Goal: Task Accomplishment & Management: Complete application form

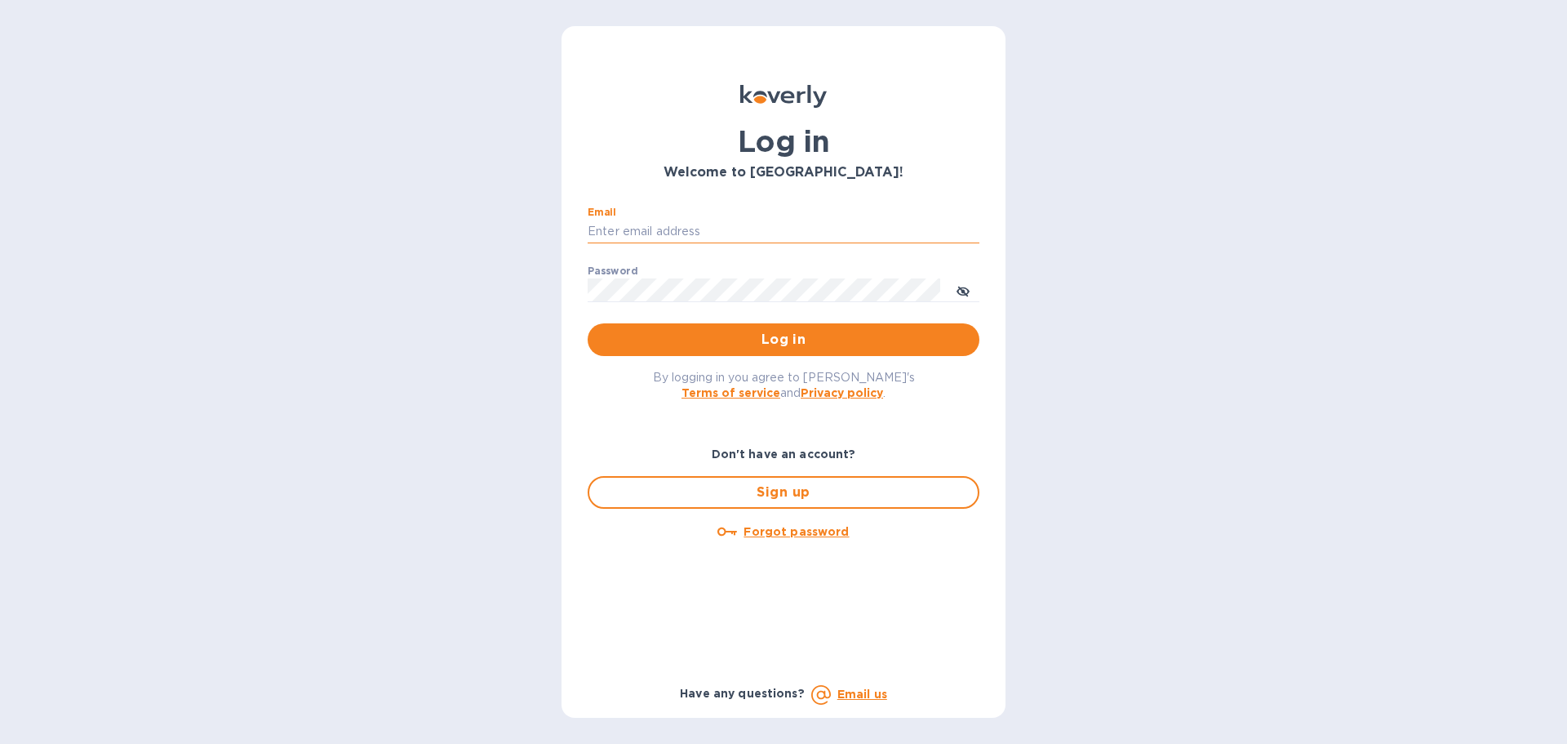
click at [627, 233] on input "Email" at bounding box center [784, 232] width 392 height 24
type input "regina@wine-cask.com"
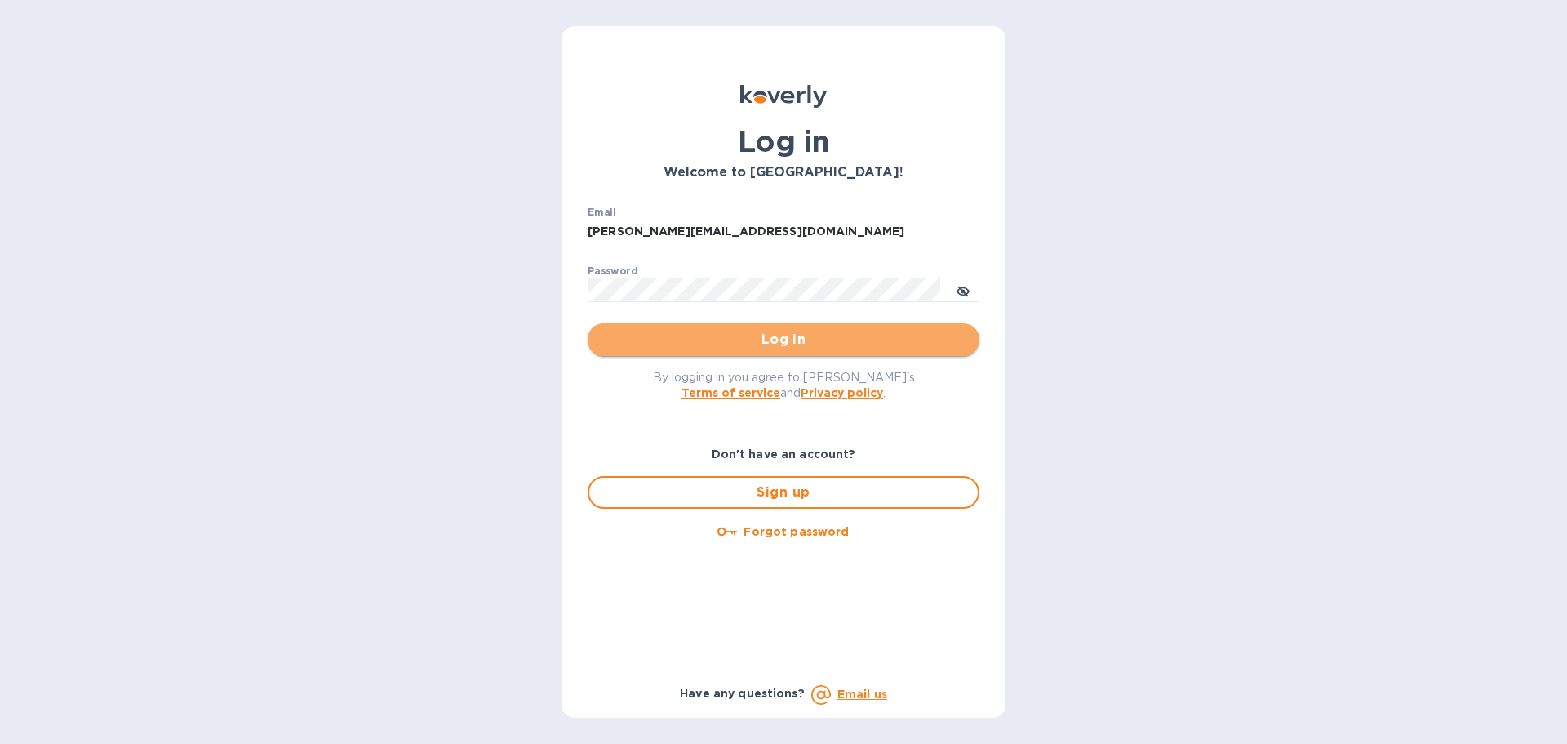
click at [726, 347] on span "Log in" at bounding box center [784, 340] width 366 height 20
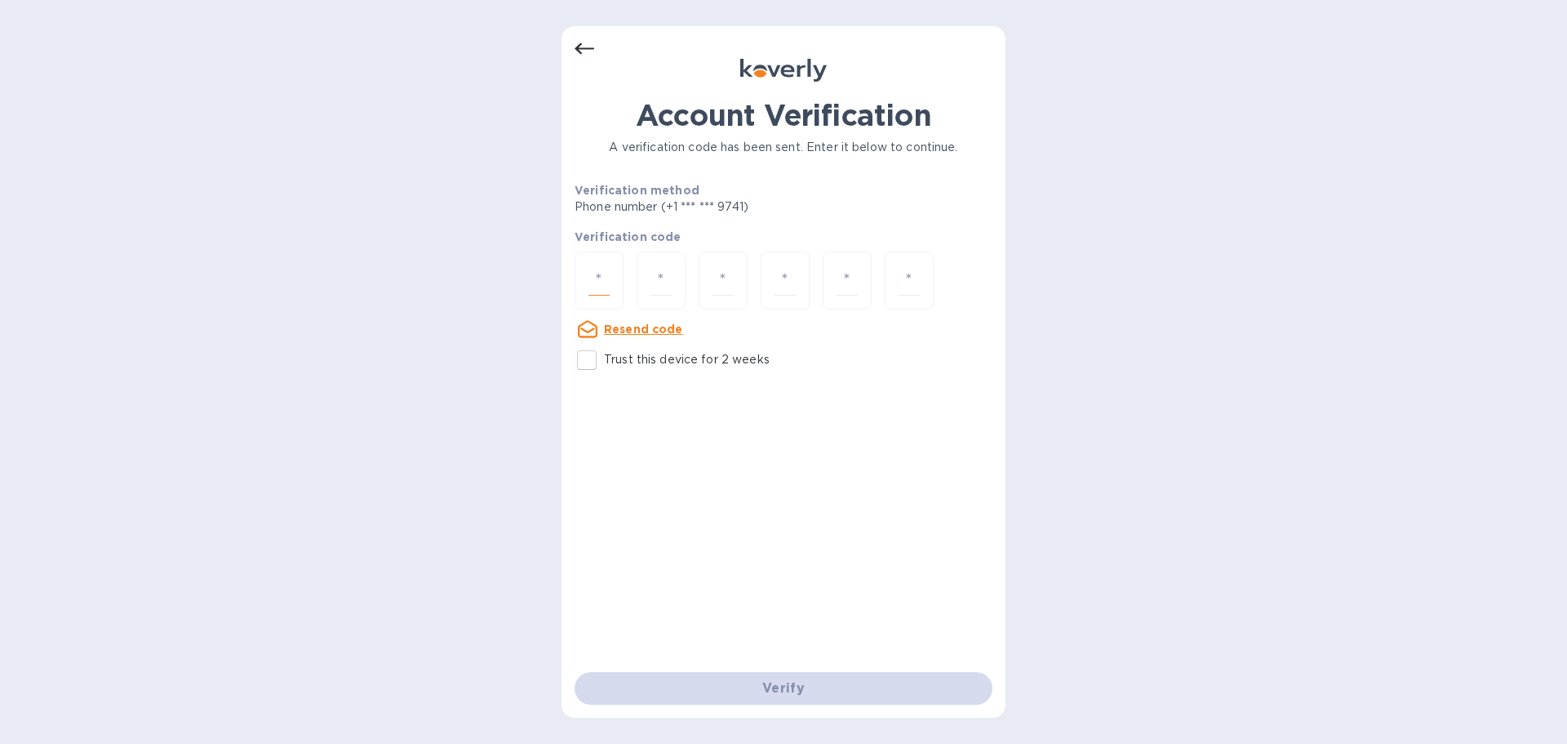
click at [594, 282] on input "number" at bounding box center [598, 280] width 21 height 30
paste input "9"
type input "9"
type input "2"
type input "9"
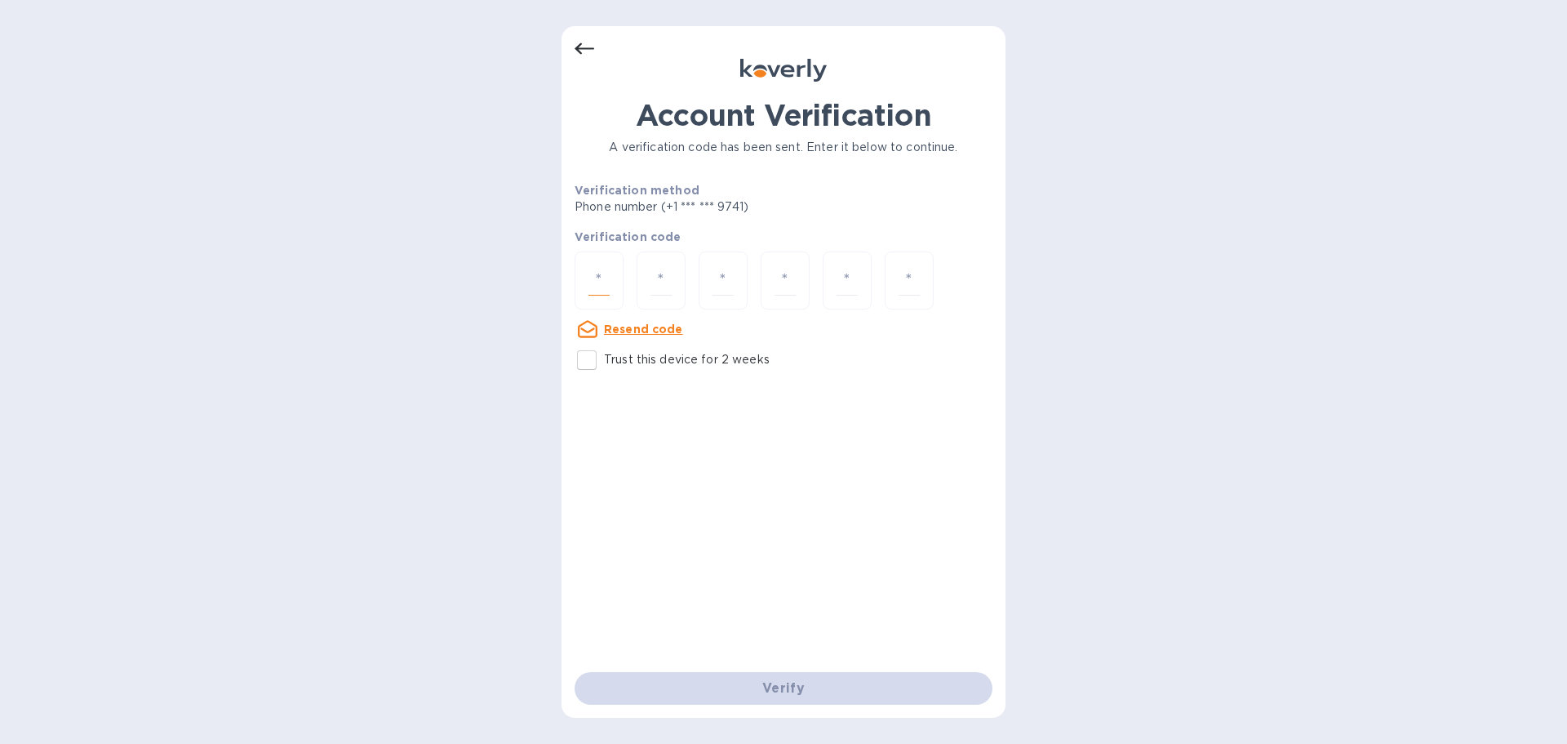
type input "3"
type input "5"
type input "2"
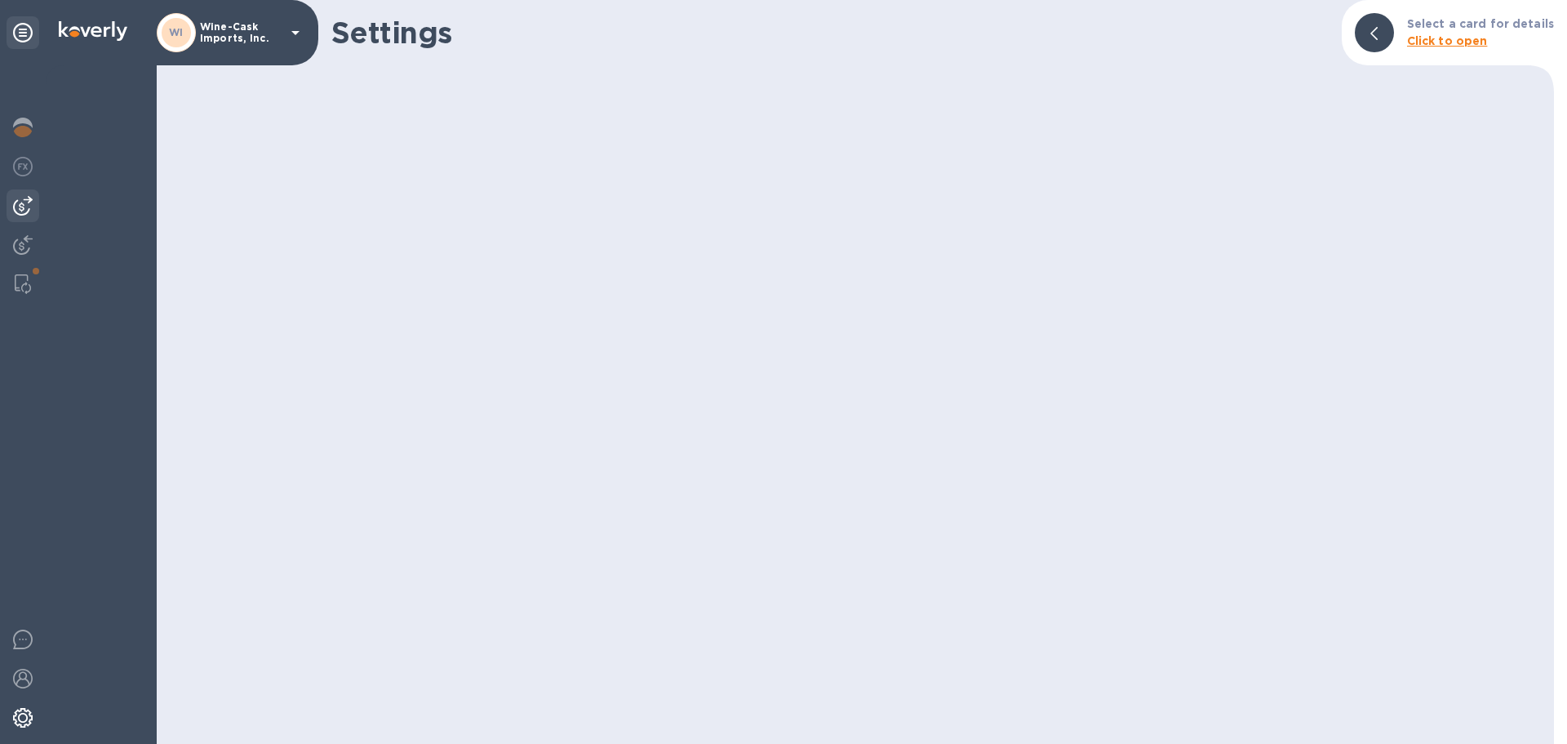
click at [31, 204] on img at bounding box center [23, 206] width 20 height 20
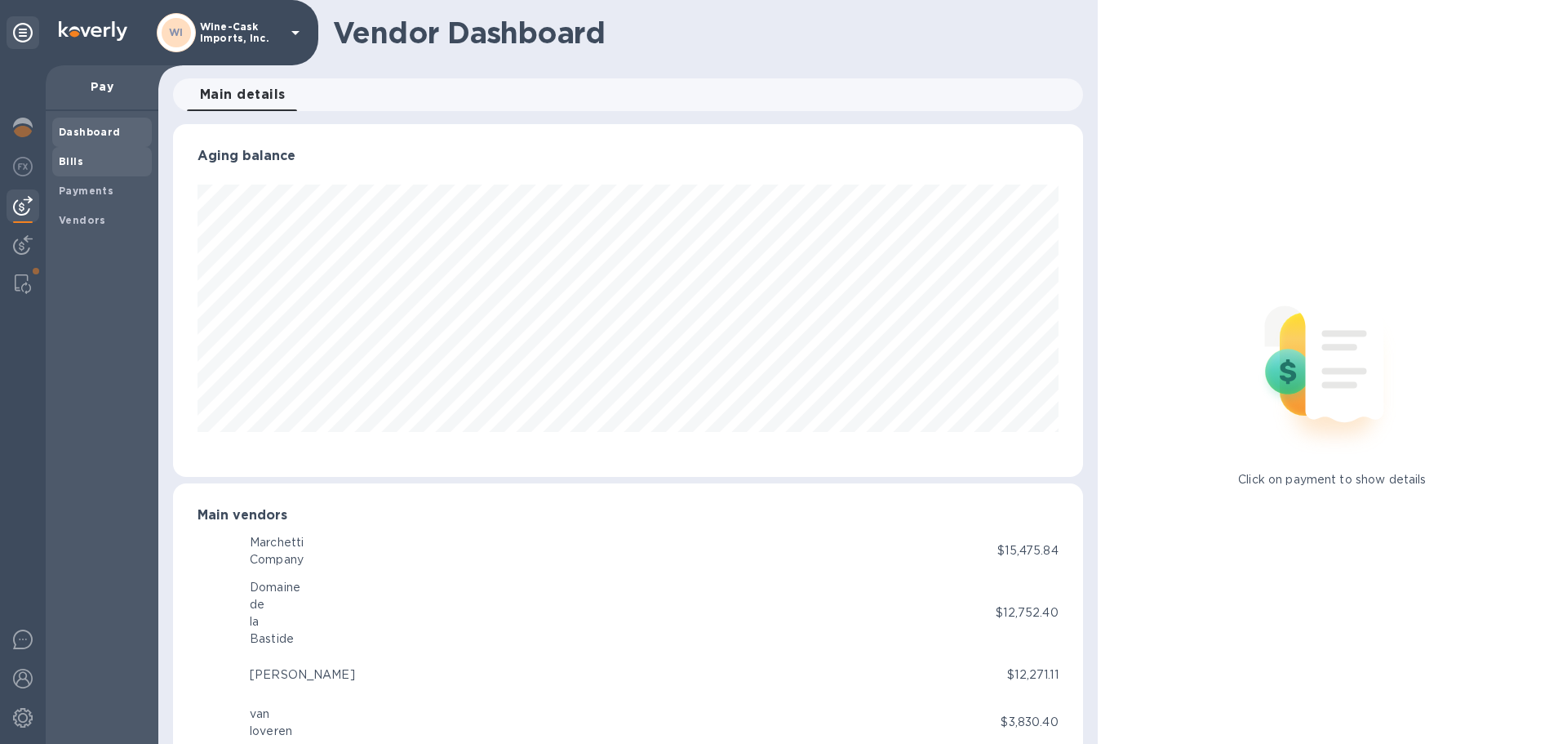
scroll to position [815862, 815311]
click at [57, 168] on div "Bills" at bounding box center [102, 161] width 100 height 29
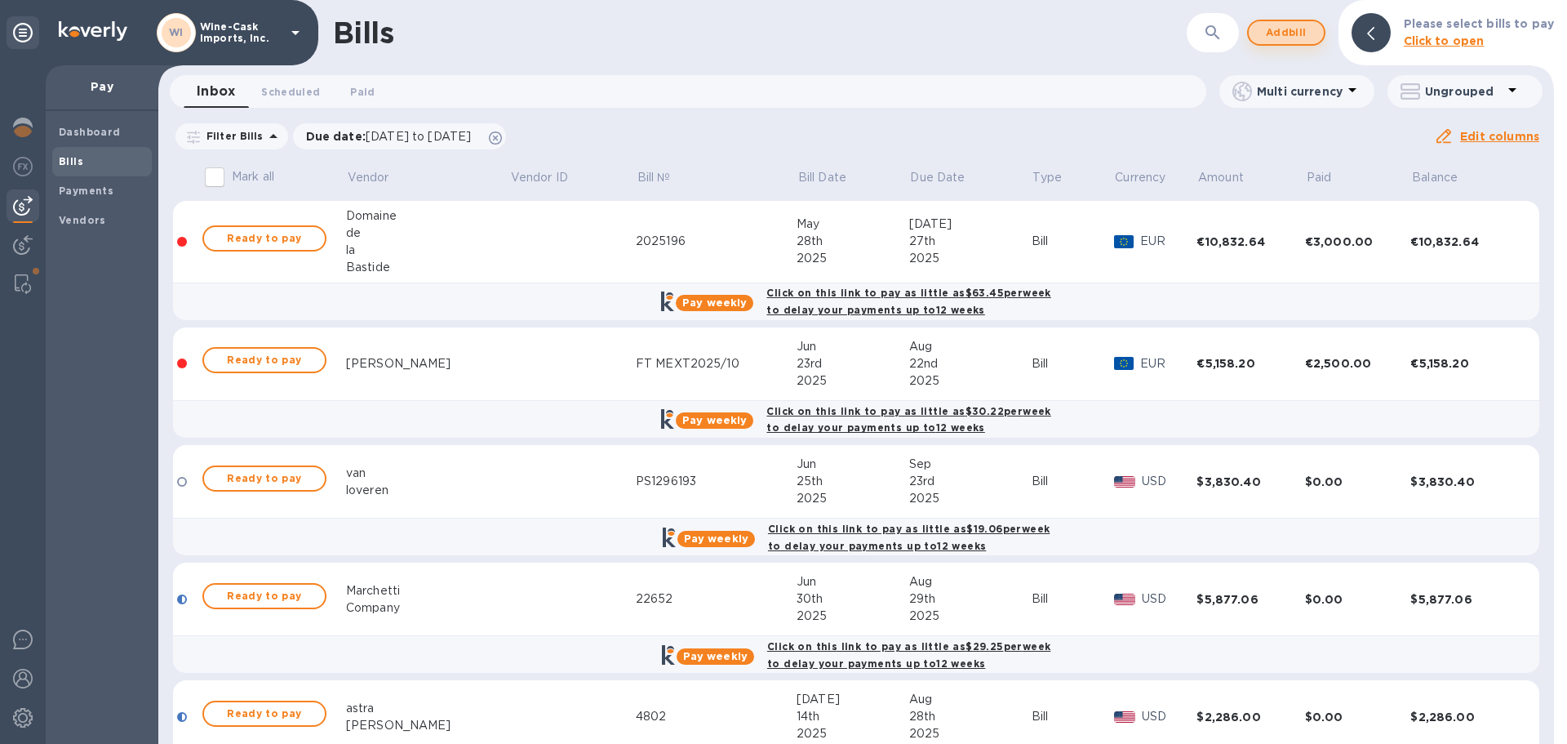
click at [1292, 28] on span "Add bill" at bounding box center [1286, 33] width 49 height 20
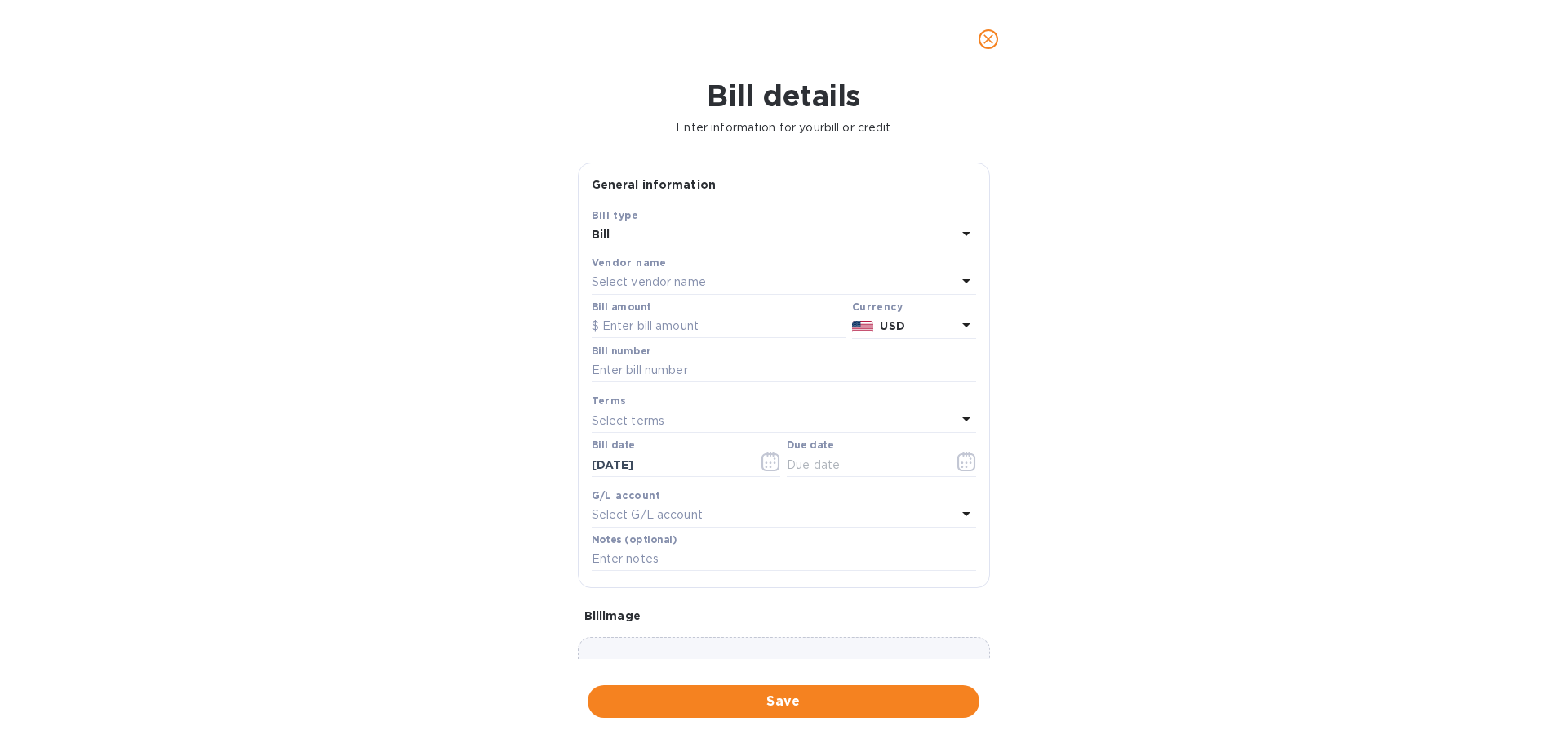
click at [673, 277] on p "Select vendor name" at bounding box center [649, 281] width 114 height 17
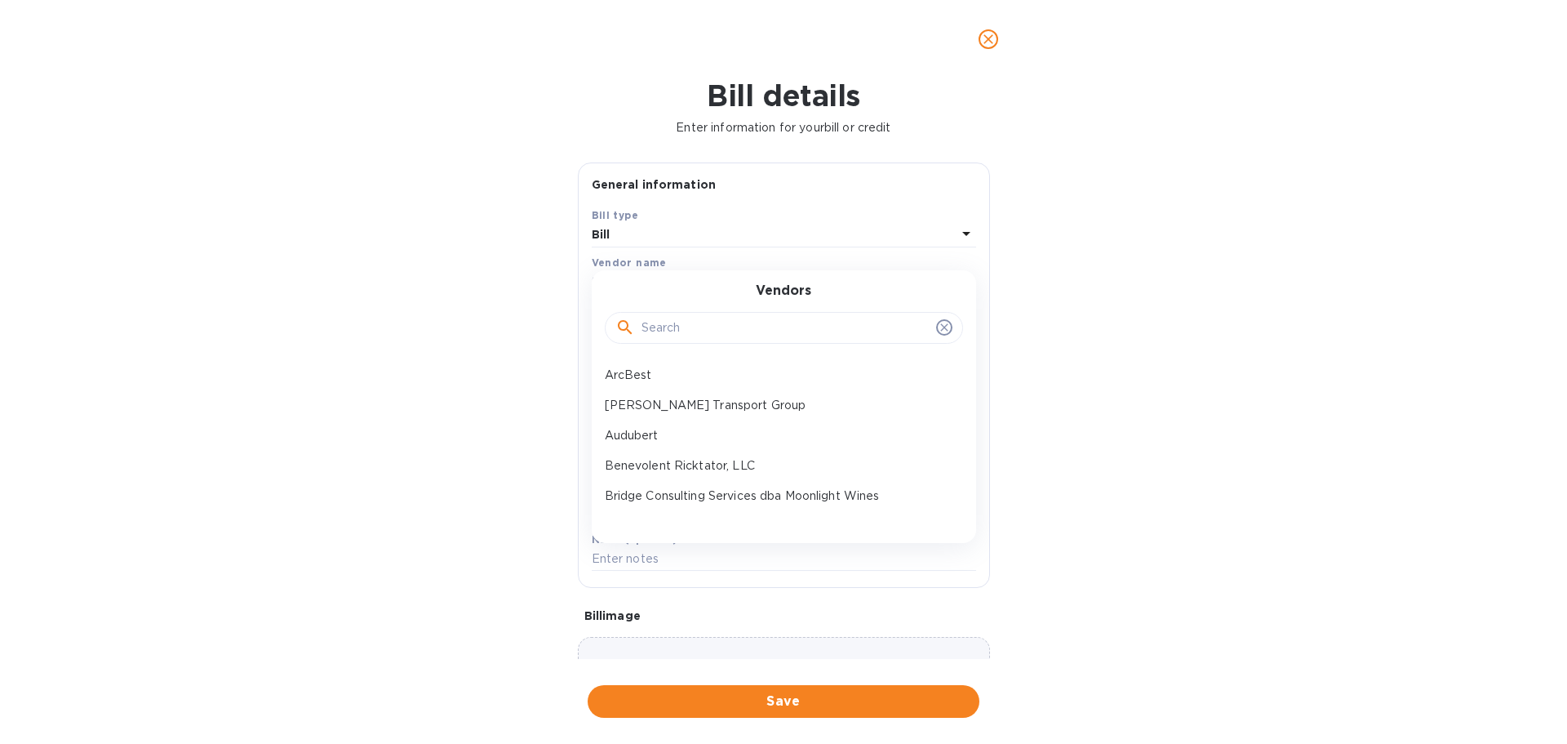
click at [677, 329] on input "text" at bounding box center [786, 328] width 288 height 24
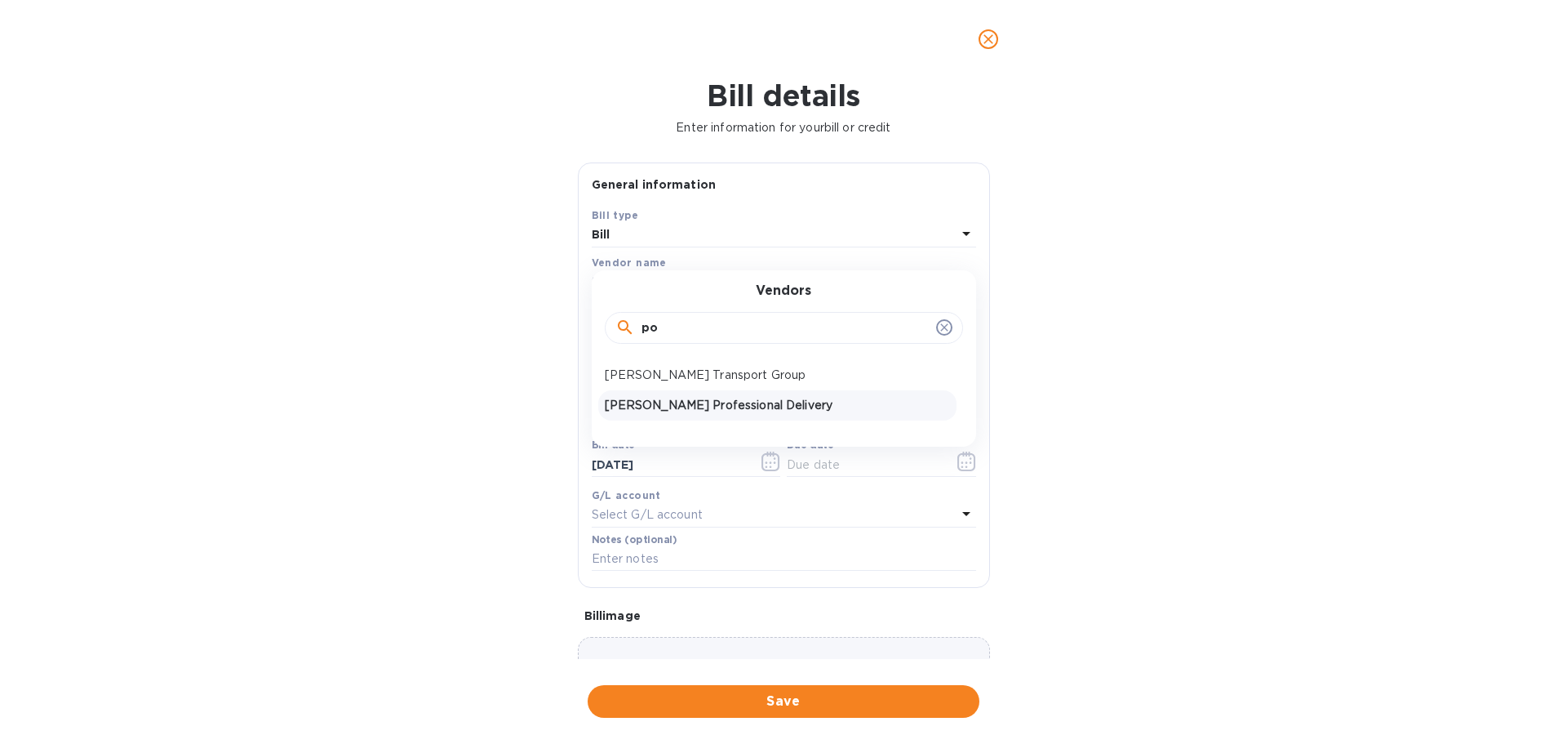
type input "po"
click at [650, 399] on p "[PERSON_NAME] Professional Delivery" at bounding box center [777, 405] width 345 height 17
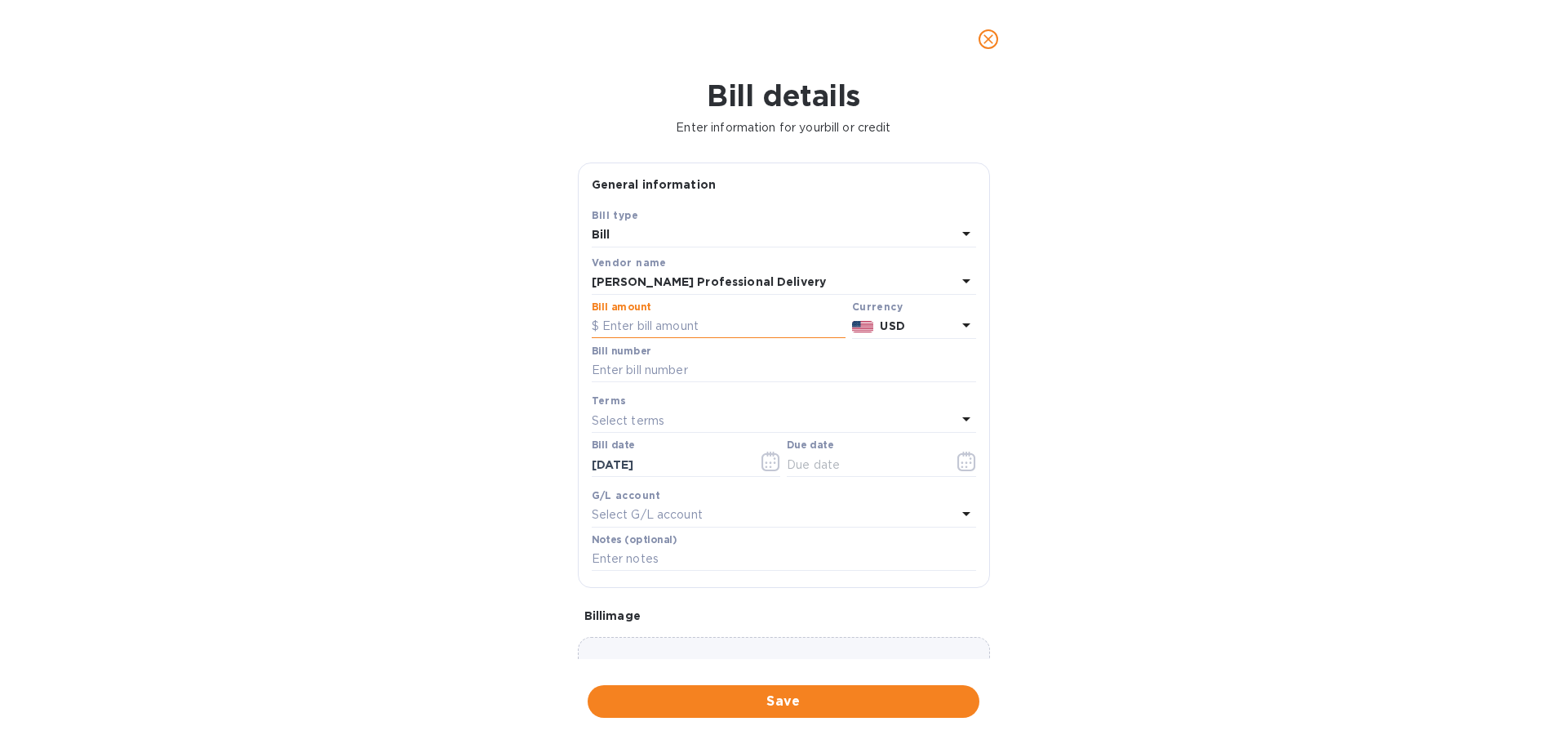
click at [638, 325] on input "text" at bounding box center [719, 326] width 254 height 24
type input "256.00"
click at [686, 366] on input "text" at bounding box center [784, 370] width 384 height 24
type input "WC082225"
click at [815, 467] on input "text" at bounding box center [864, 464] width 154 height 24
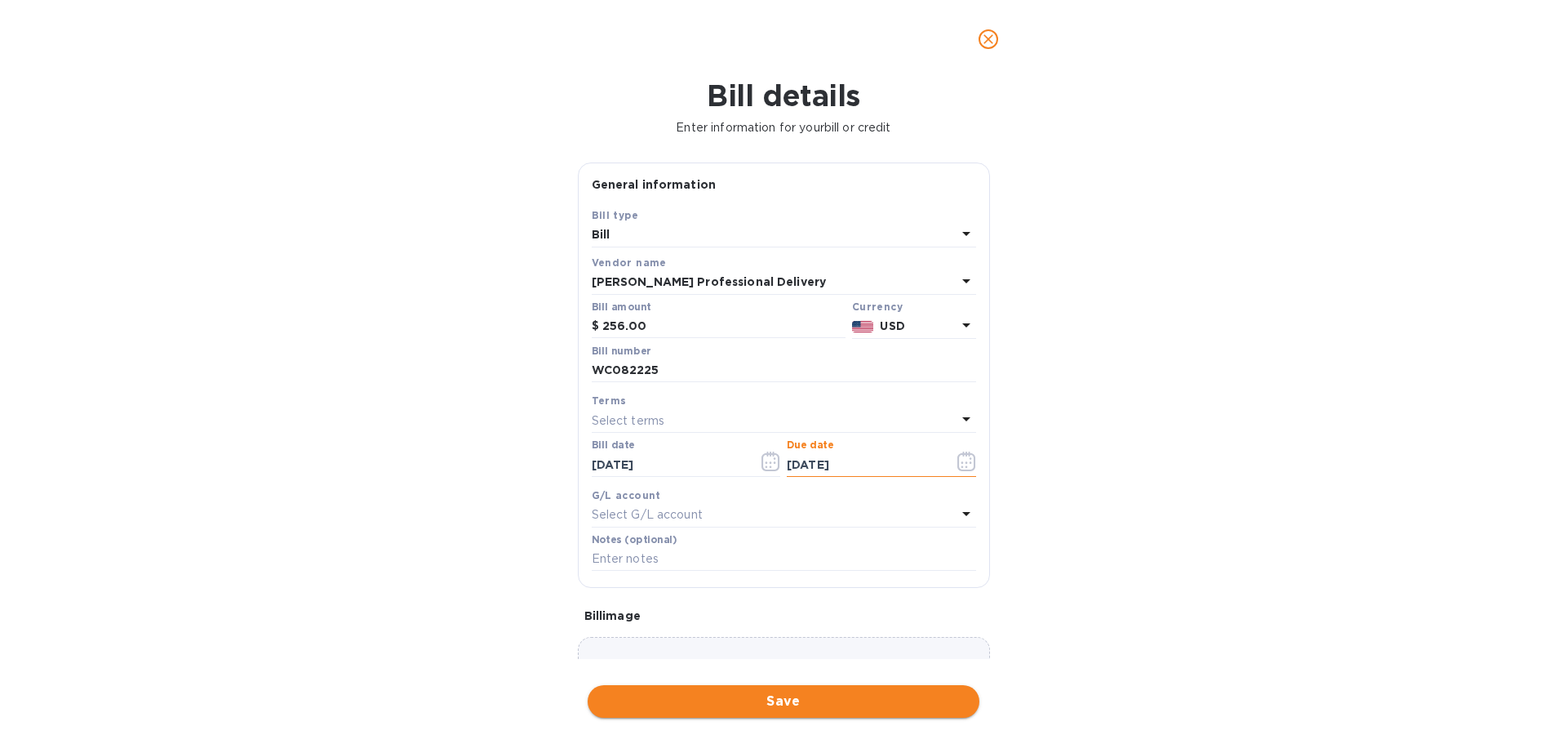
type input "[DATE]"
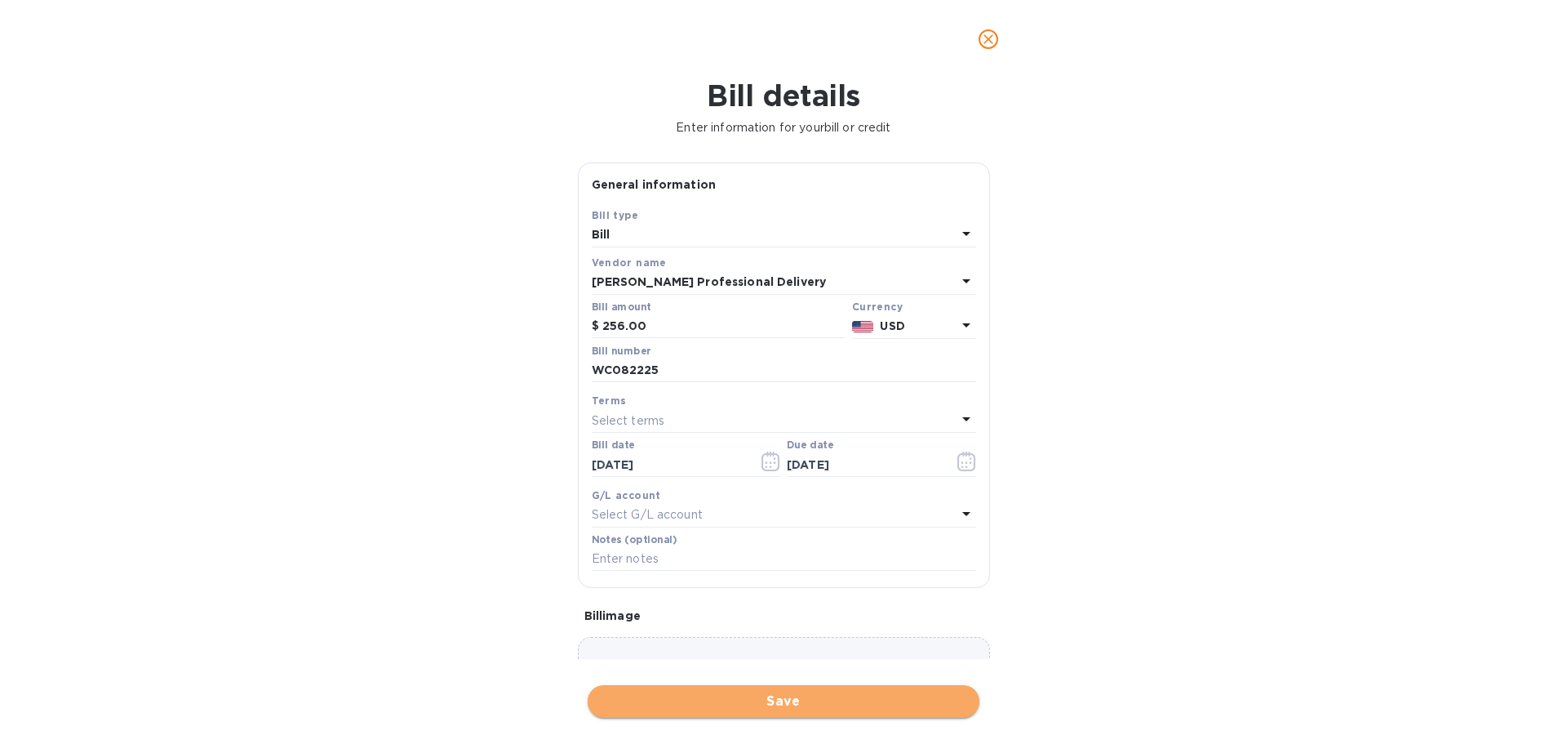
click at [794, 707] on span "Save" at bounding box center [784, 701] width 366 height 20
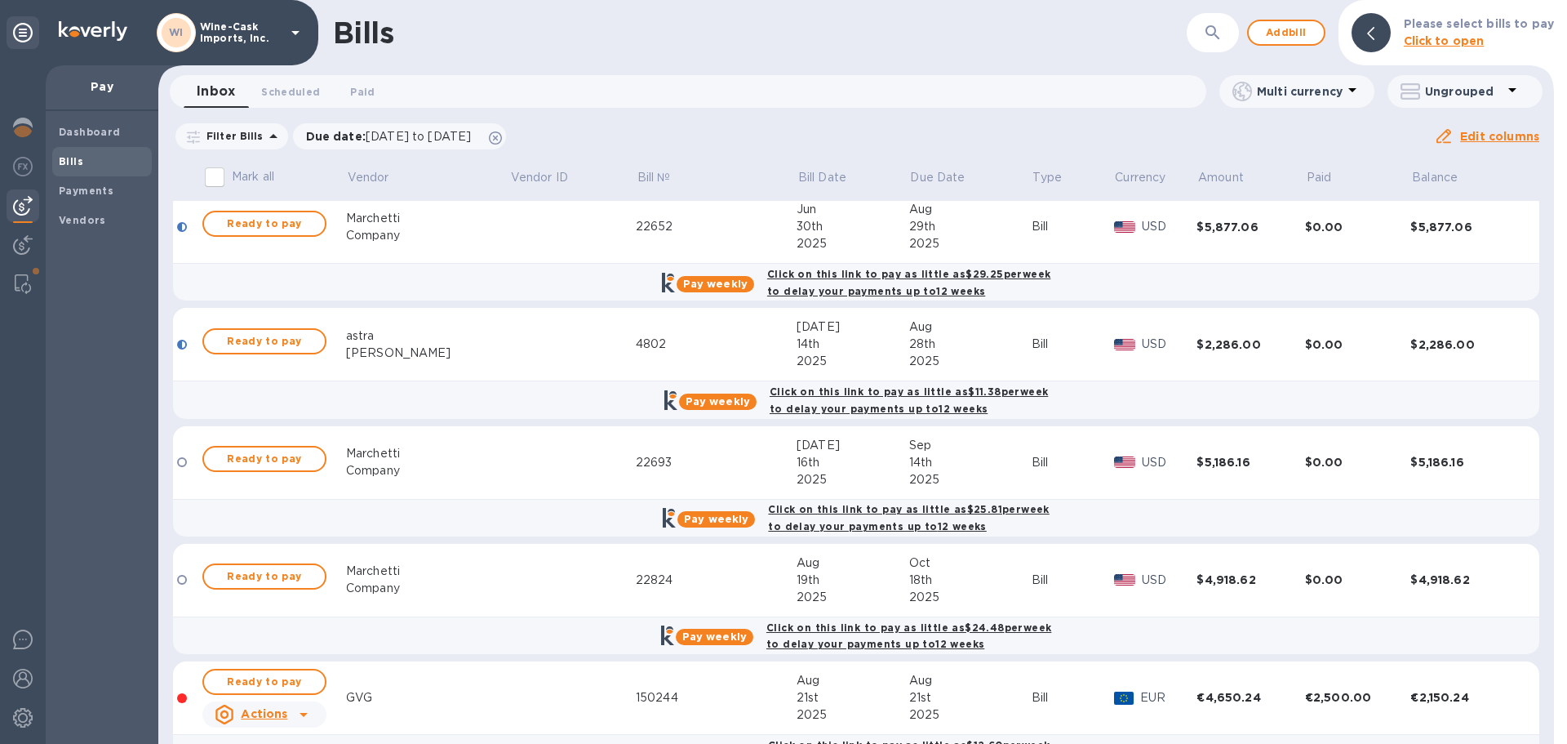
scroll to position [540, 0]
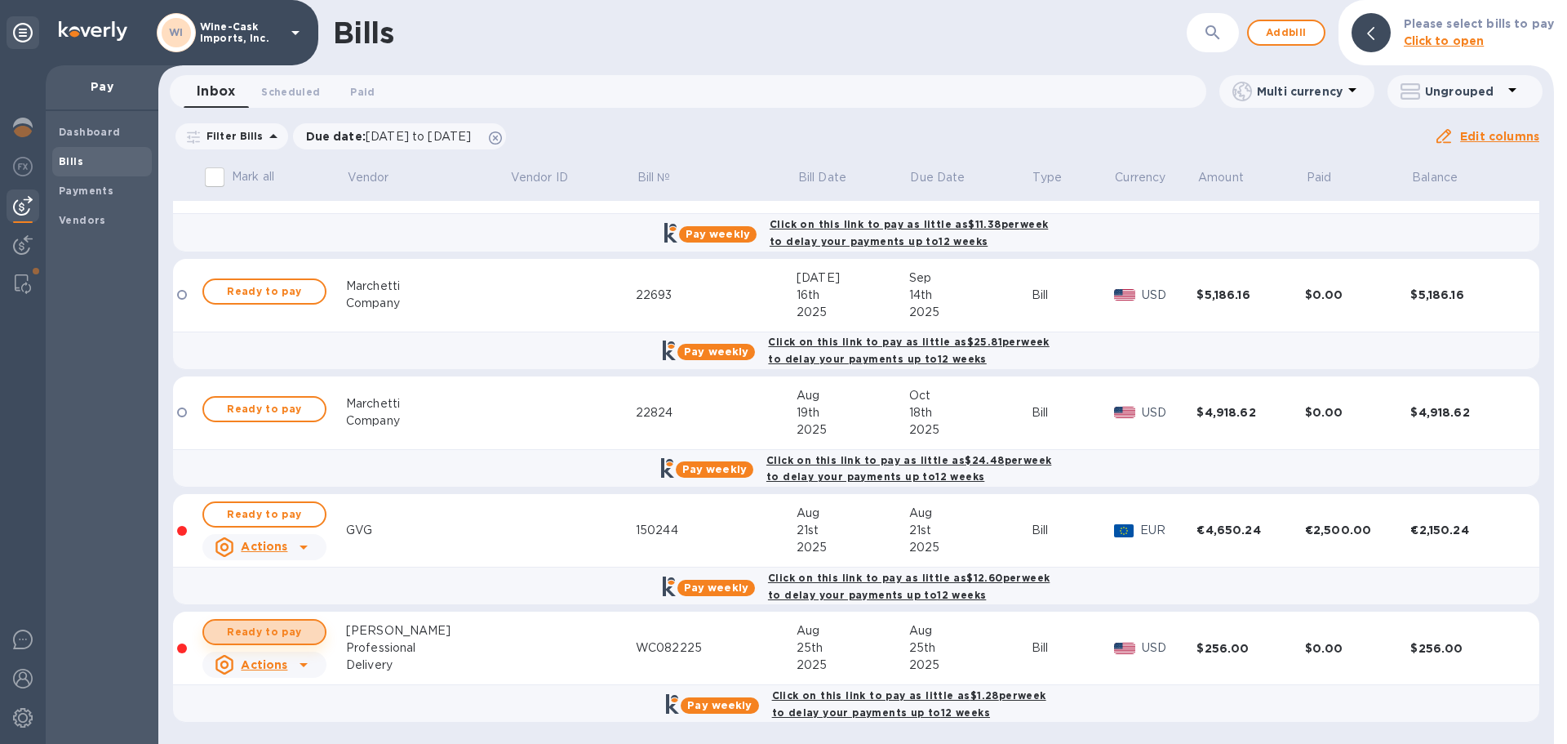
click at [256, 633] on span "Ready to pay" at bounding box center [264, 632] width 95 height 20
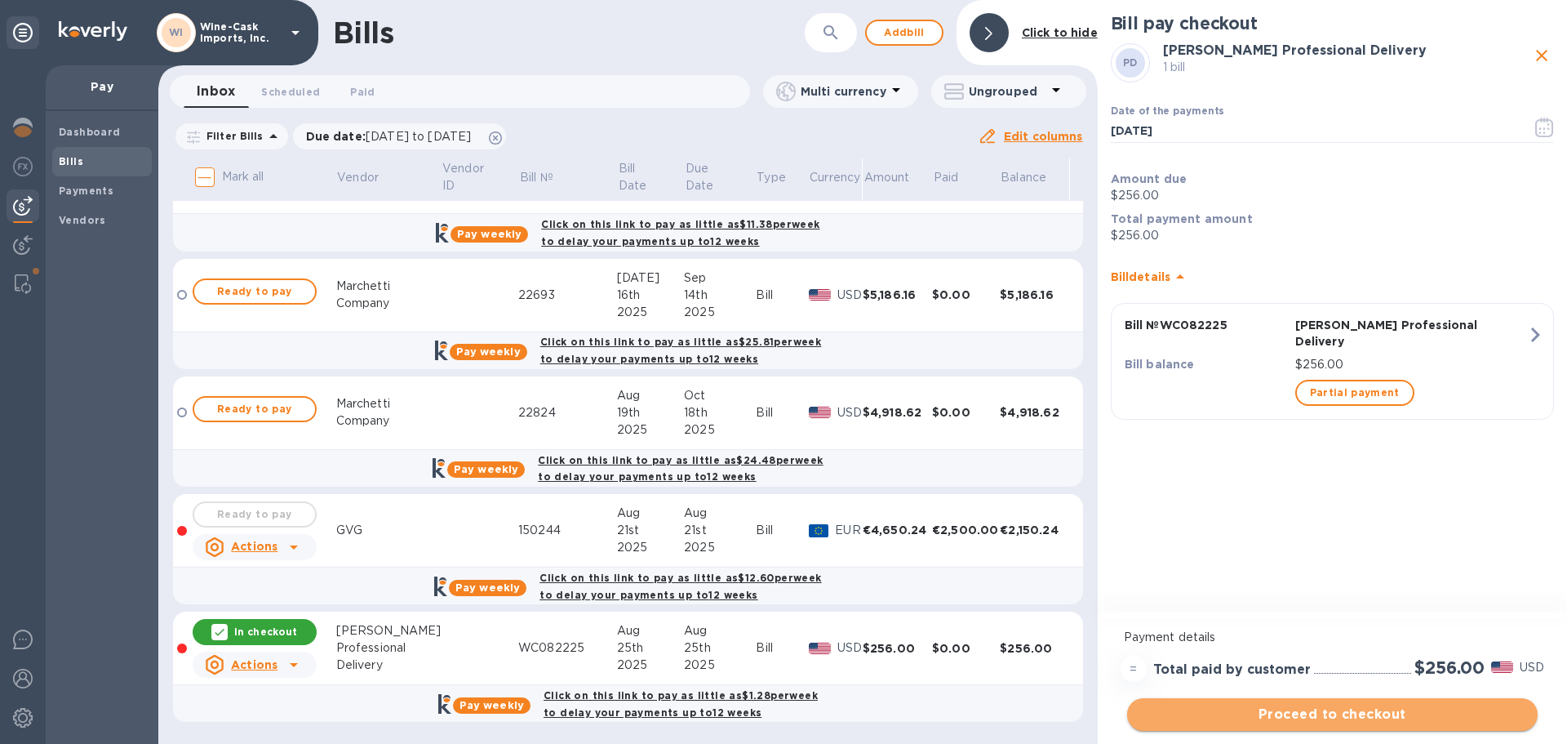
click at [1340, 710] on span "Proceed to checkout" at bounding box center [1332, 714] width 384 height 20
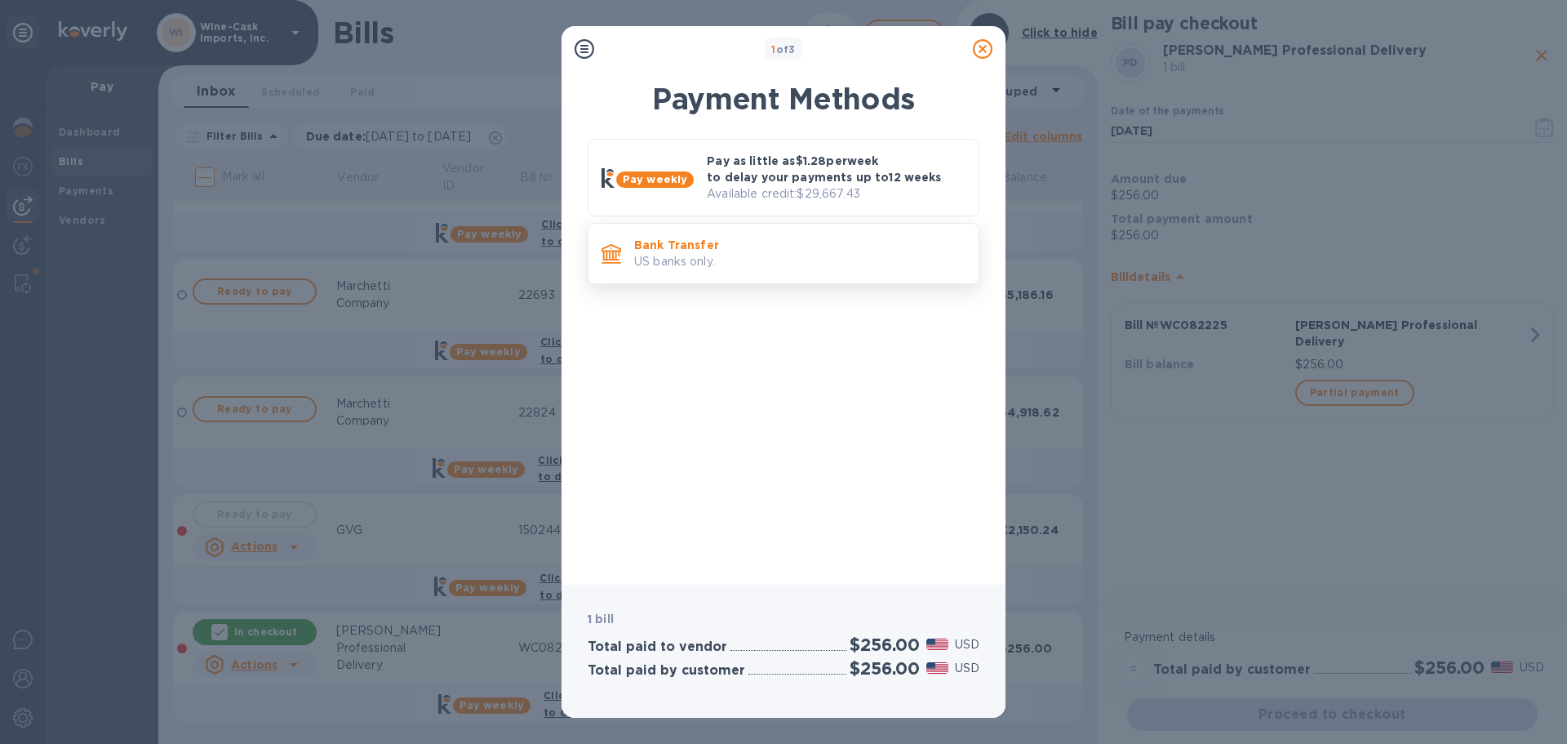
click at [746, 264] on p "US banks only." at bounding box center [799, 261] width 331 height 17
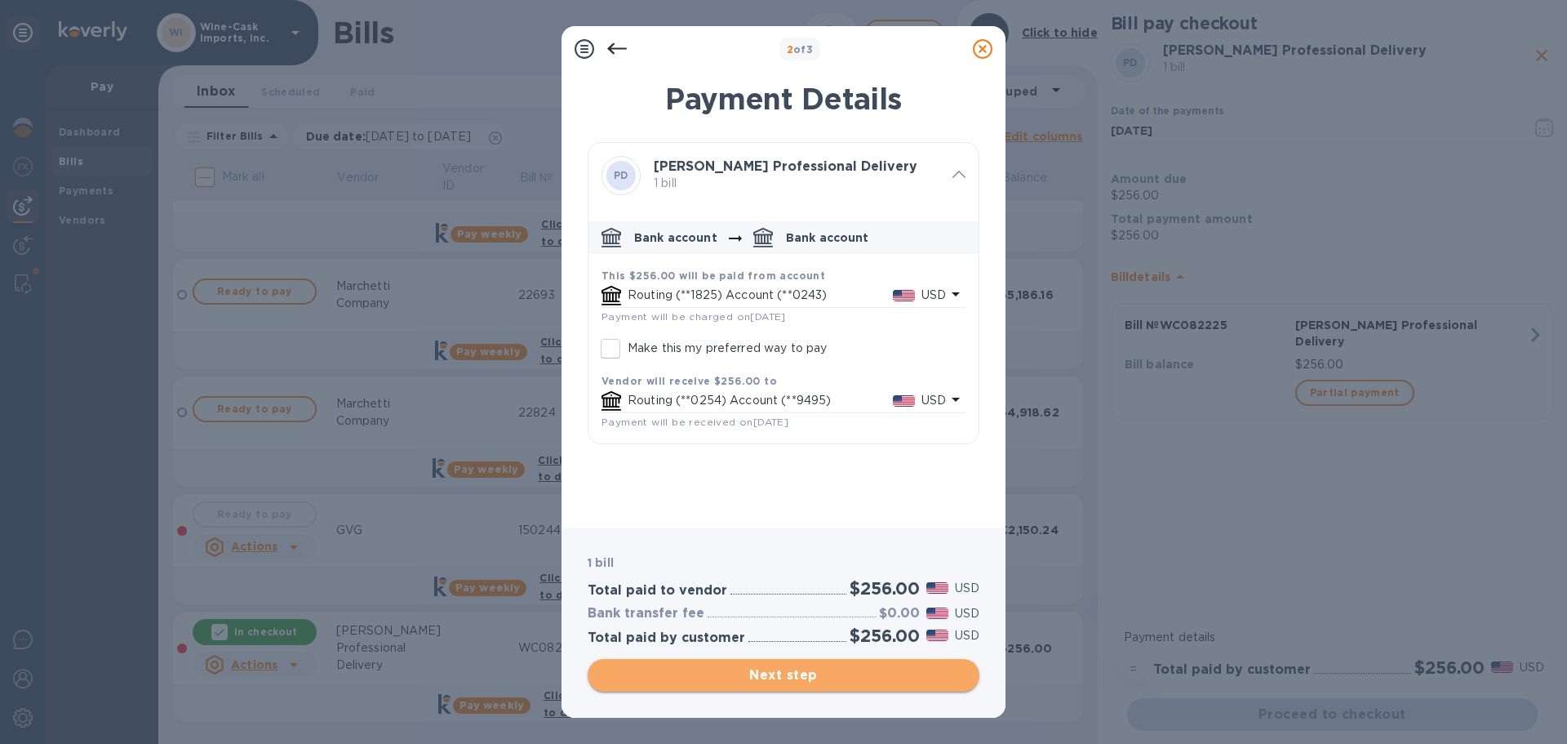
click at [779, 673] on span "Next step" at bounding box center [784, 675] width 366 height 20
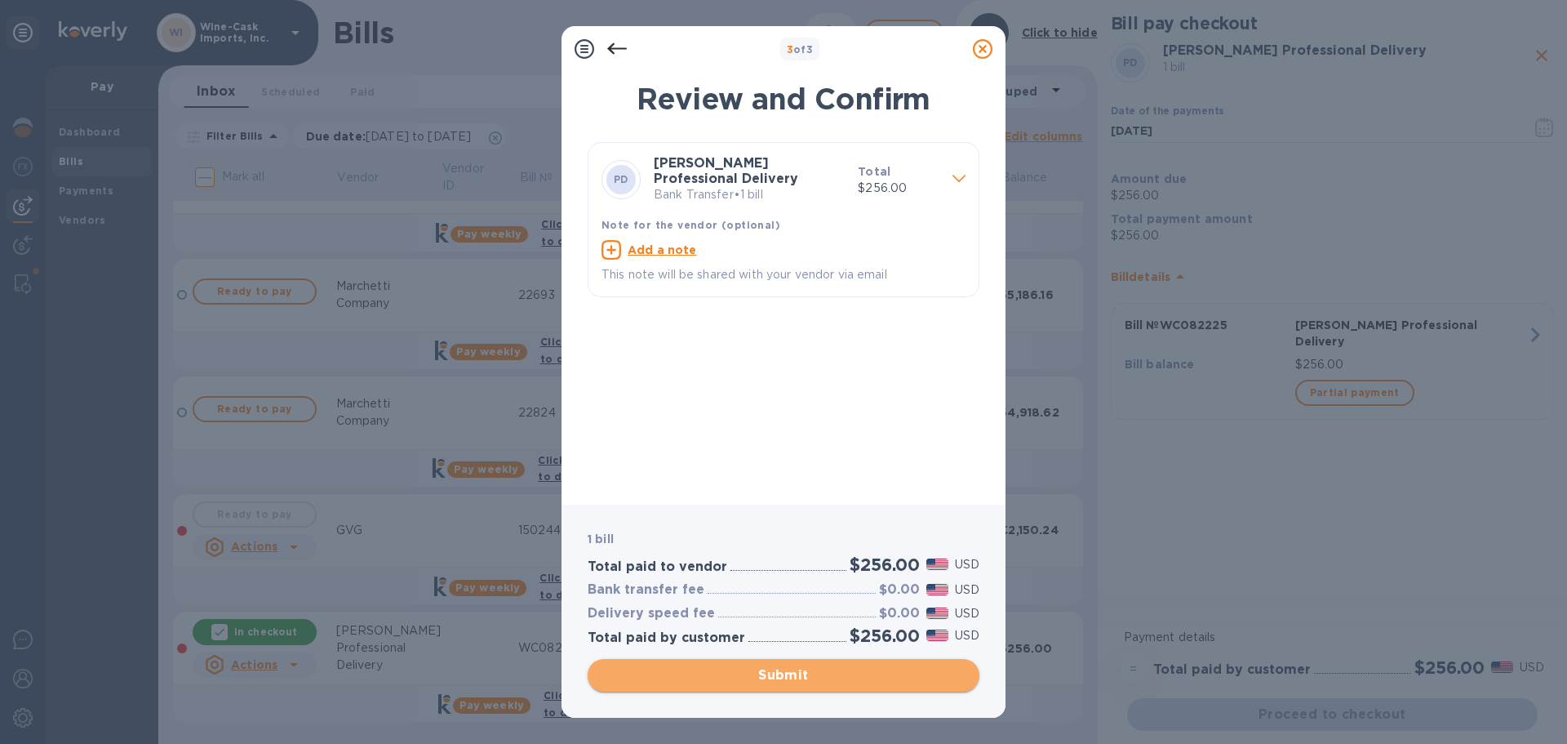
click at [779, 673] on span "Submit" at bounding box center [784, 675] width 366 height 20
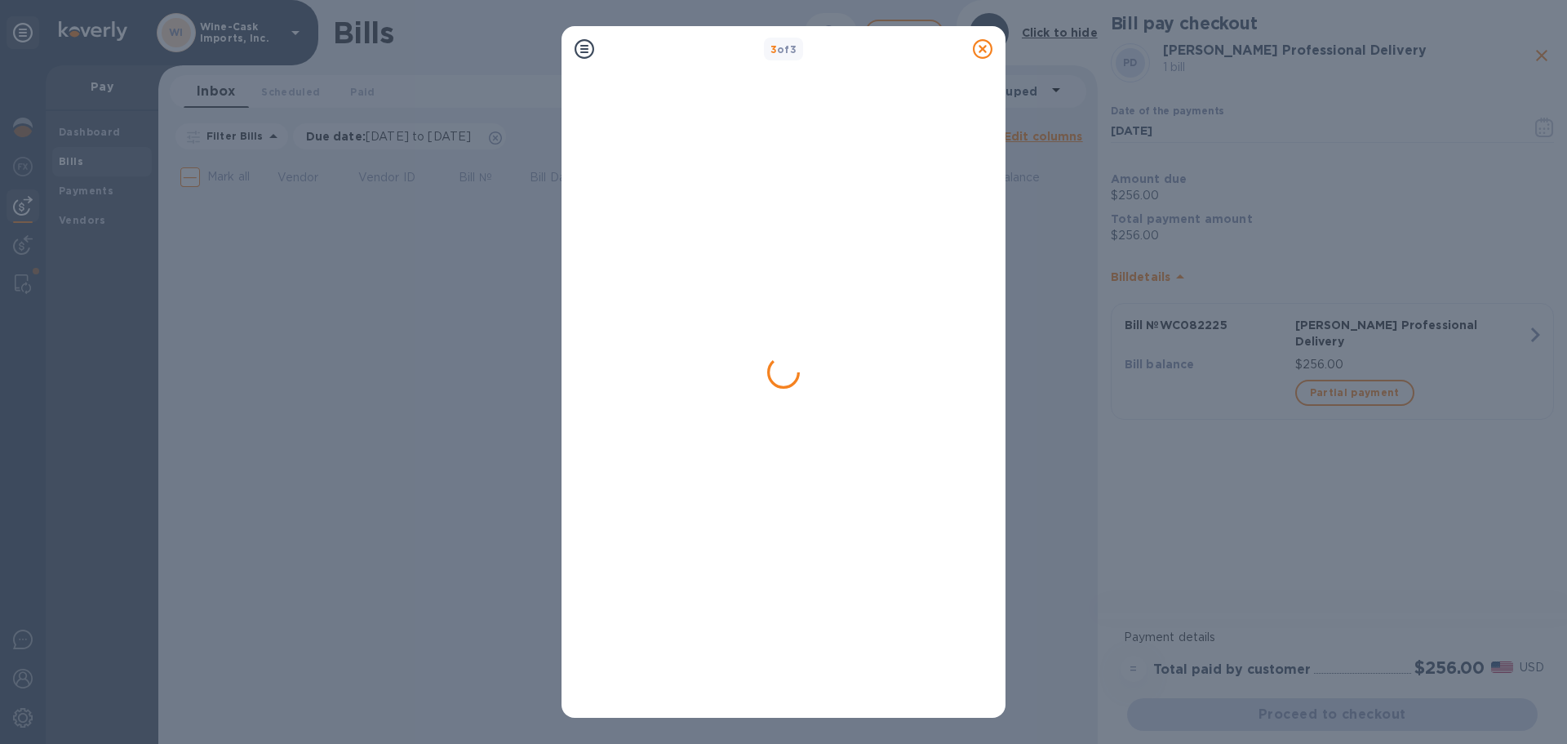
scroll to position [0, 0]
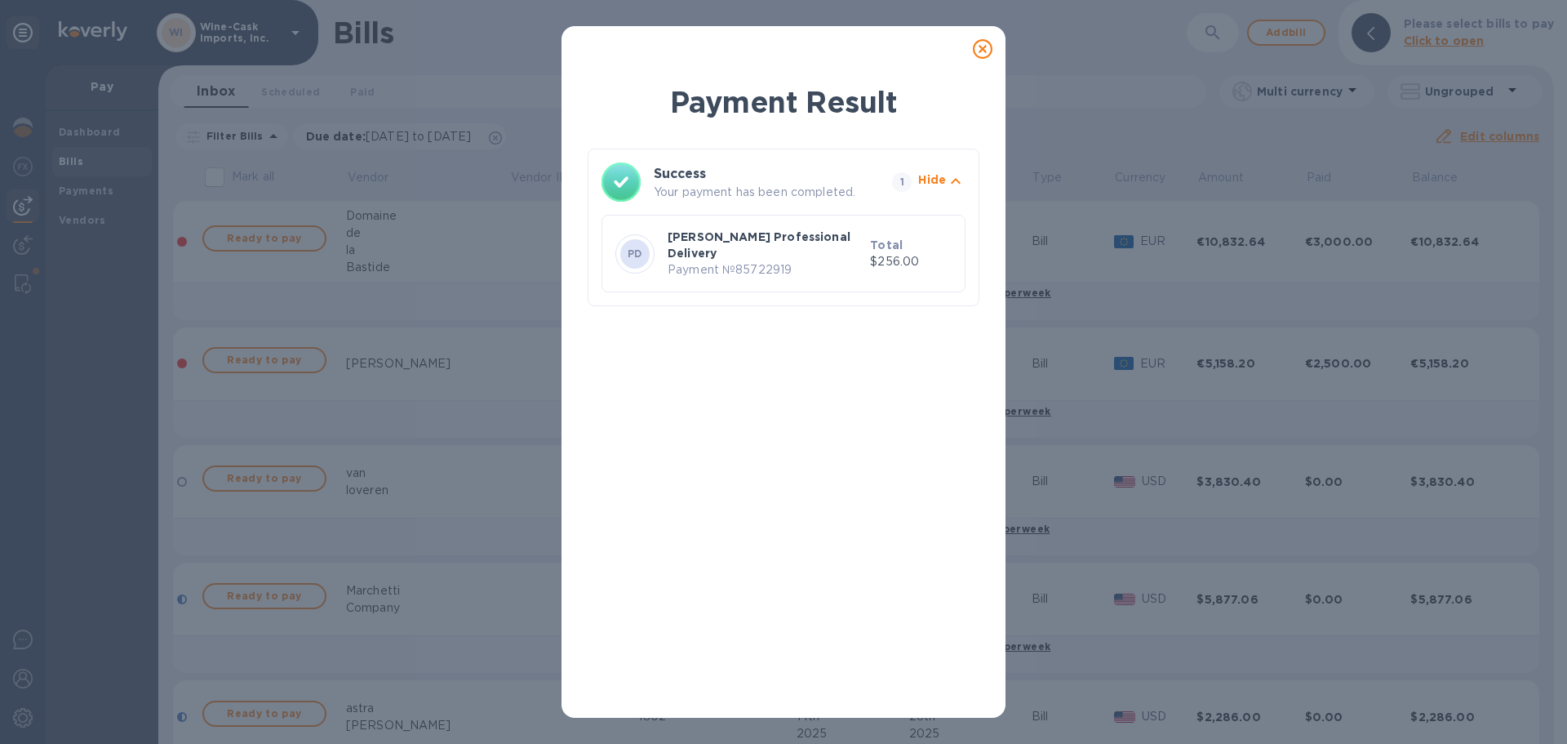
click at [980, 54] on icon at bounding box center [983, 49] width 20 height 20
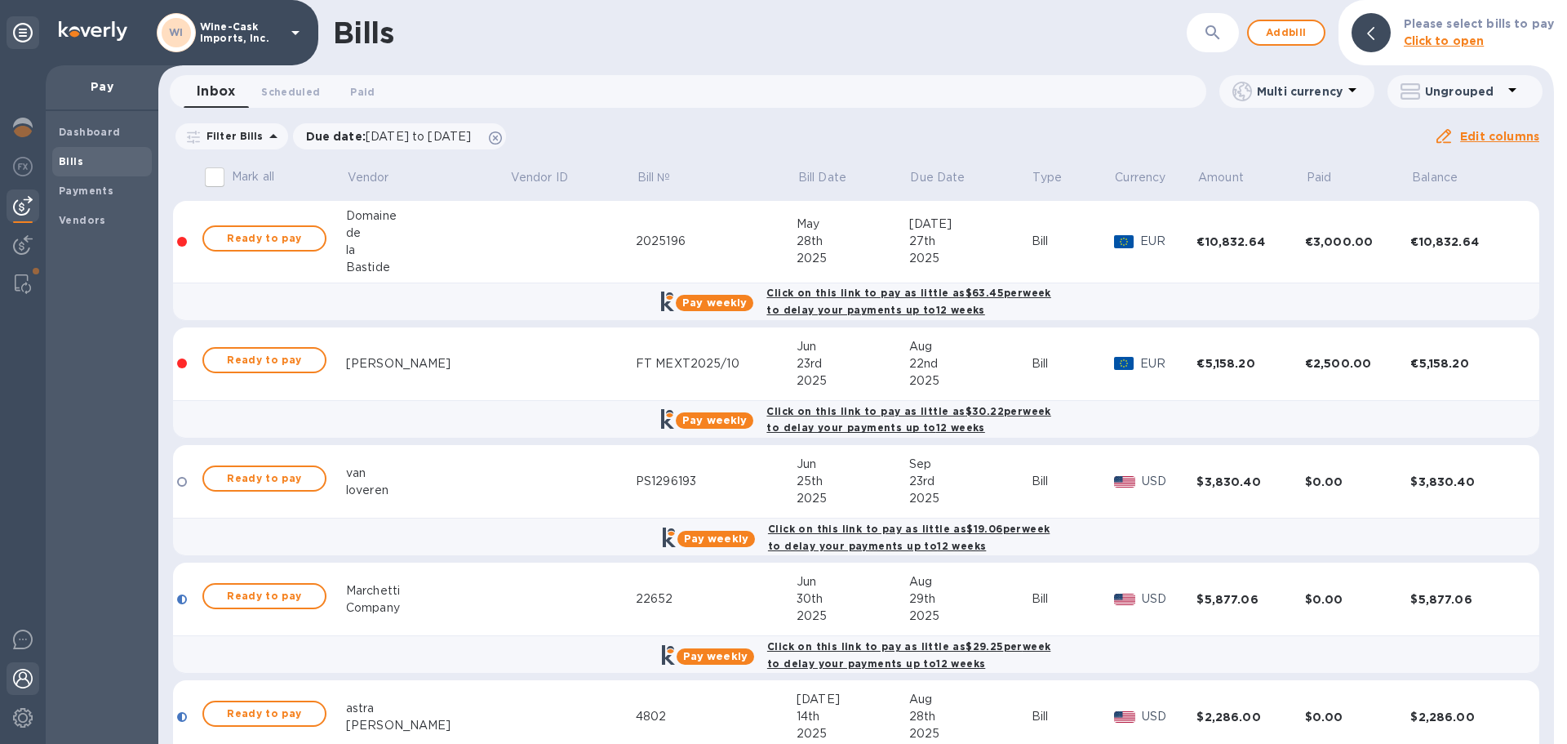
click at [25, 675] on img at bounding box center [23, 678] width 20 height 20
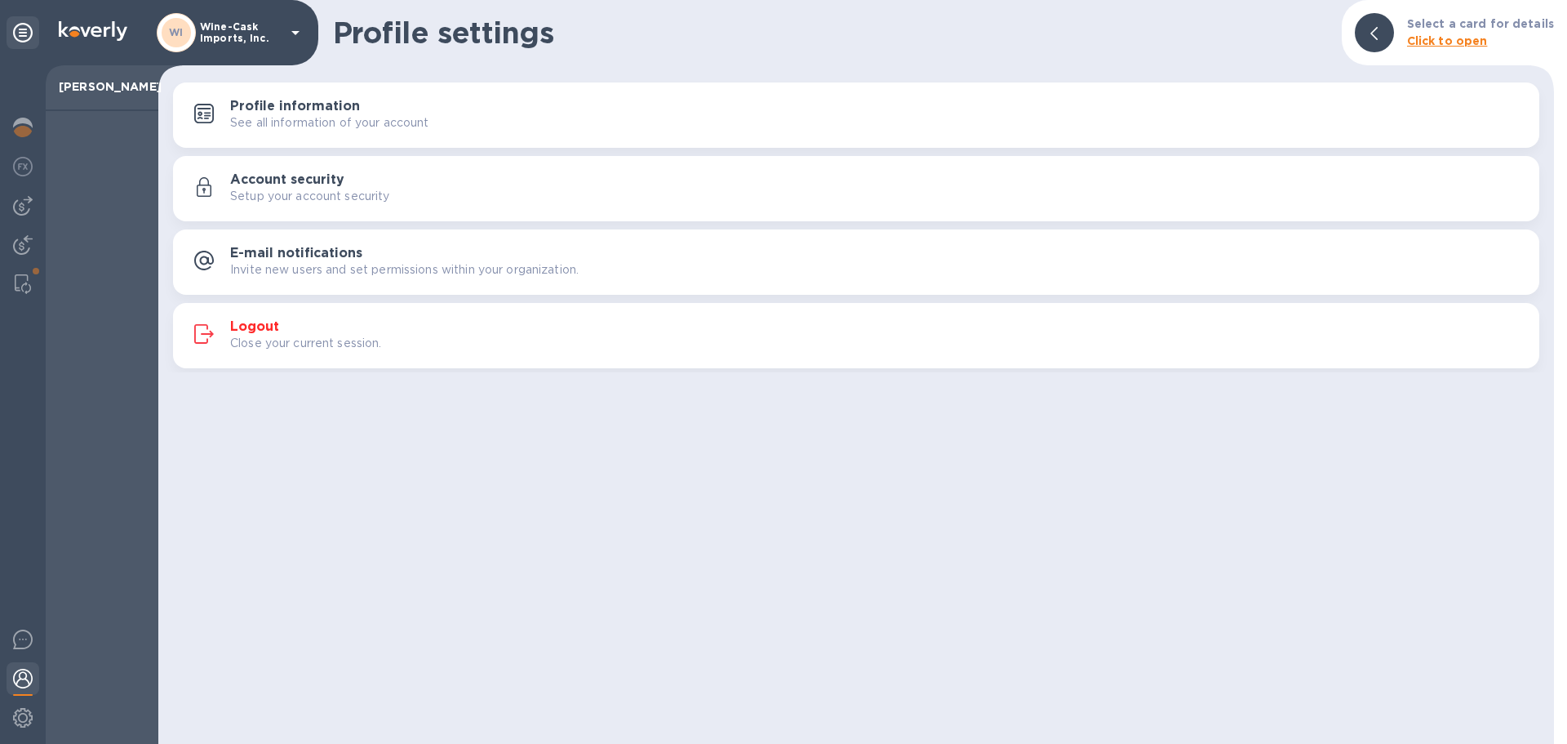
click at [256, 325] on h3 "Logout" at bounding box center [254, 327] width 49 height 16
